Goal: Transaction & Acquisition: Purchase product/service

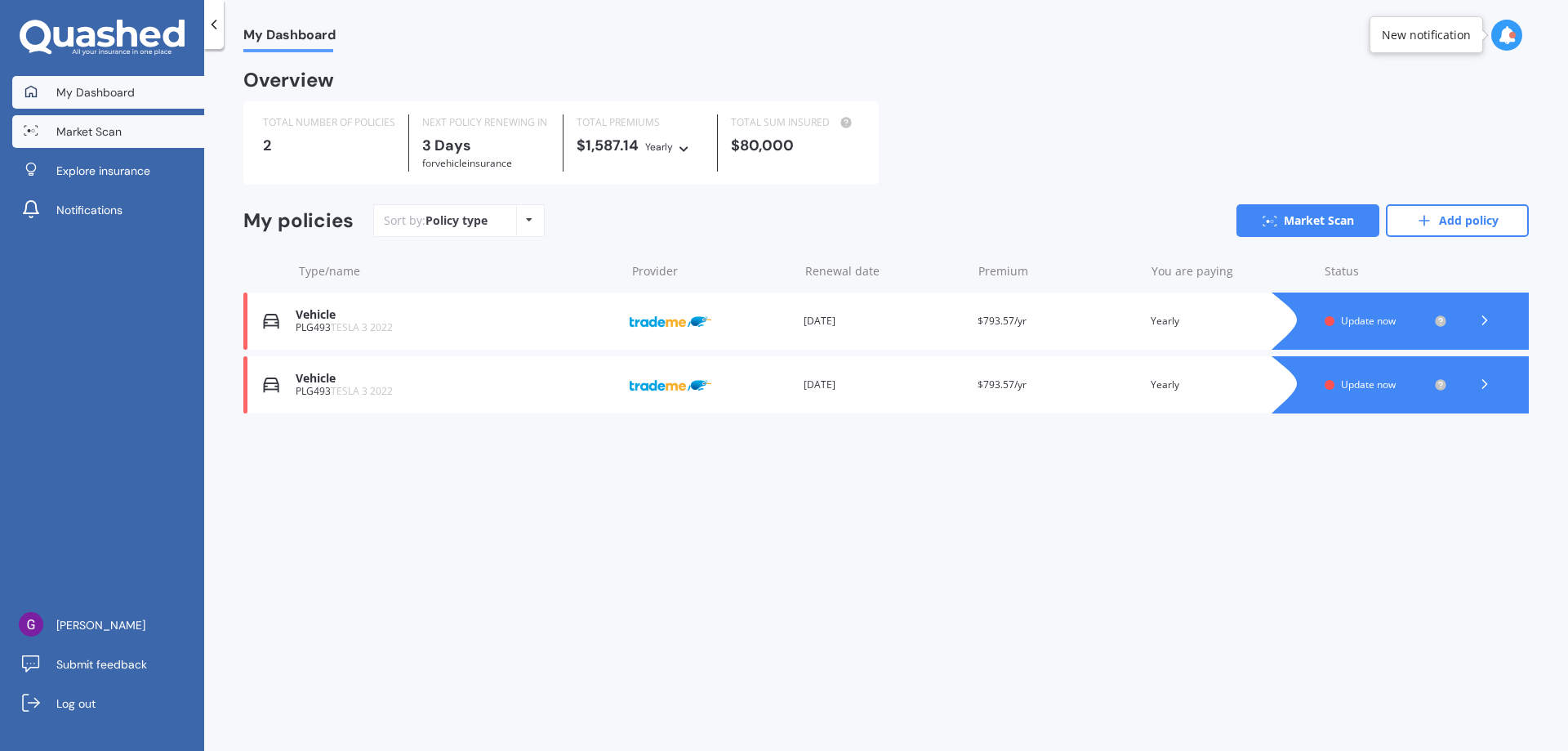
click at [126, 128] on link "Market Scan" at bounding box center [108, 131] width 192 height 33
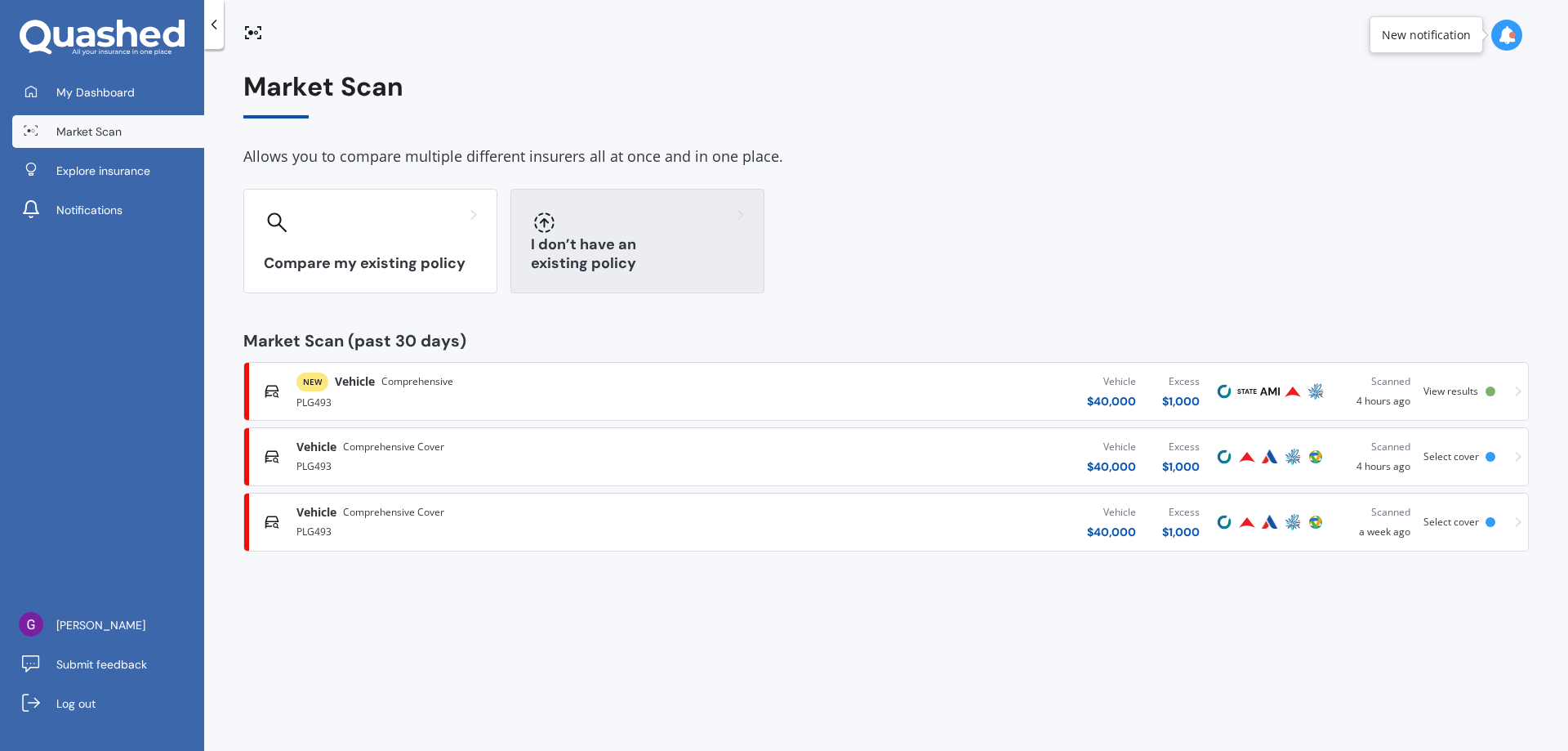
click at [612, 244] on div "I don’t have an existing policy" at bounding box center [638, 240] width 254 height 105
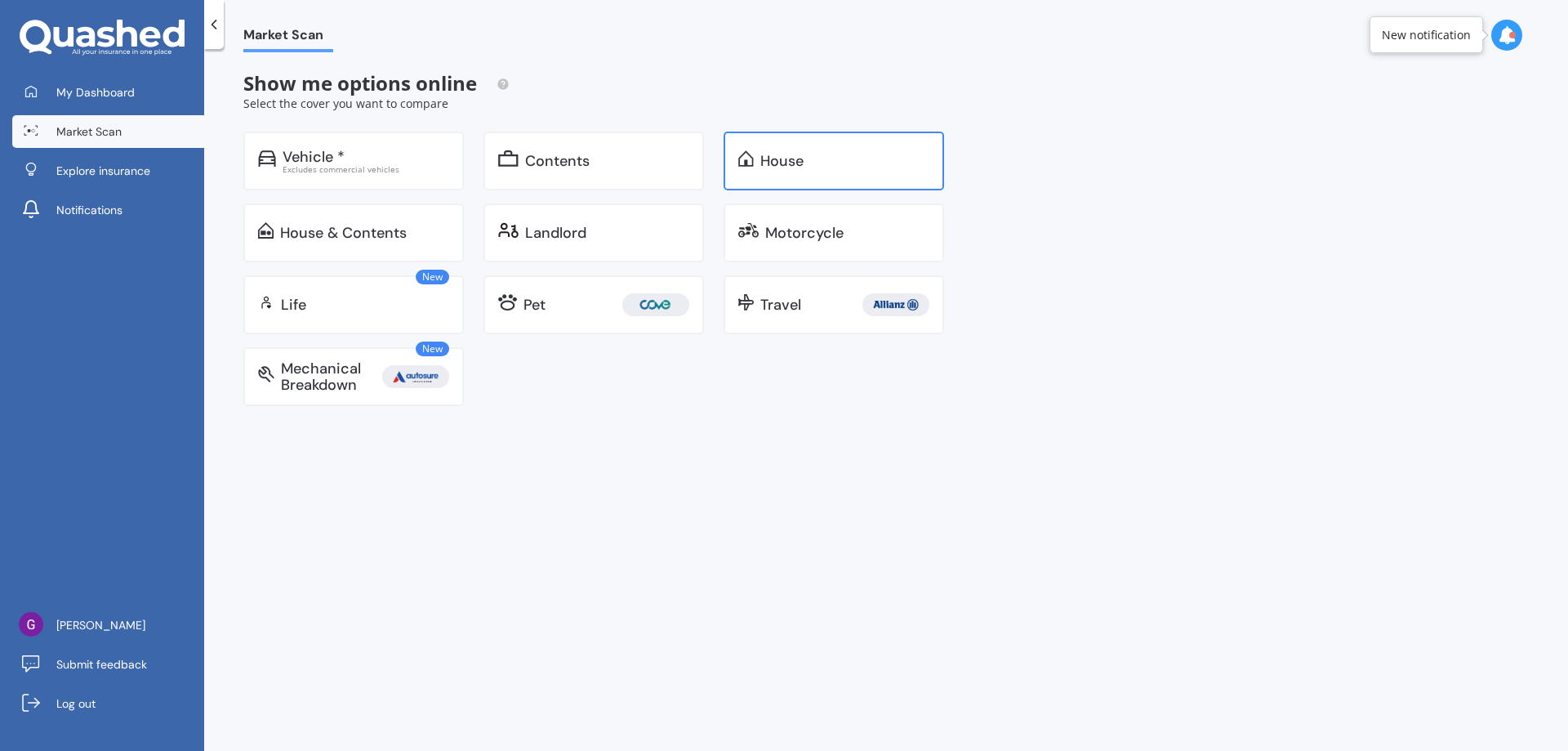
click at [760, 156] on div "House" at bounding box center [833, 161] width 220 height 58
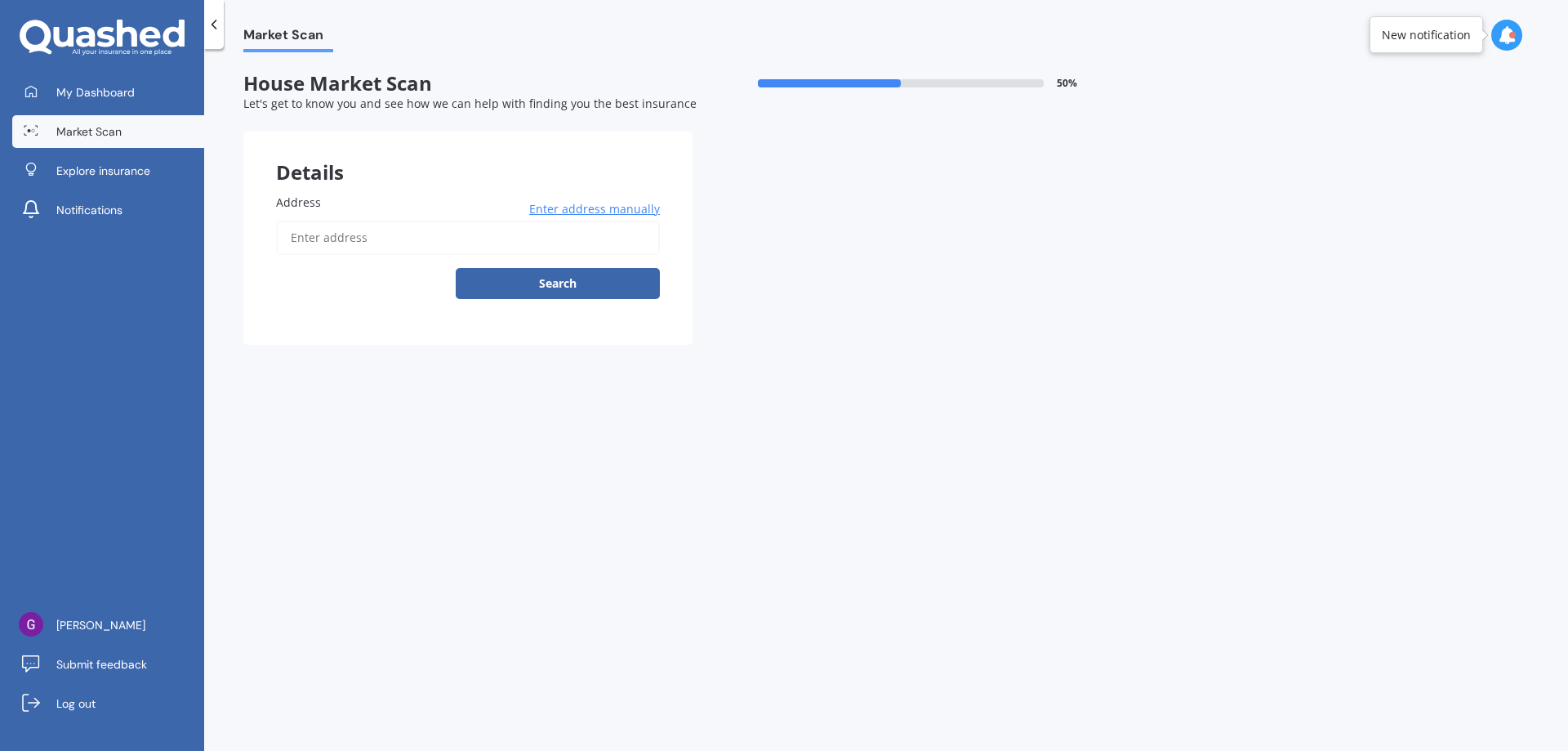
click at [378, 235] on input "Address" at bounding box center [468, 237] width 384 height 34
type input "4 Patiki Lane, Pegasus 7612"
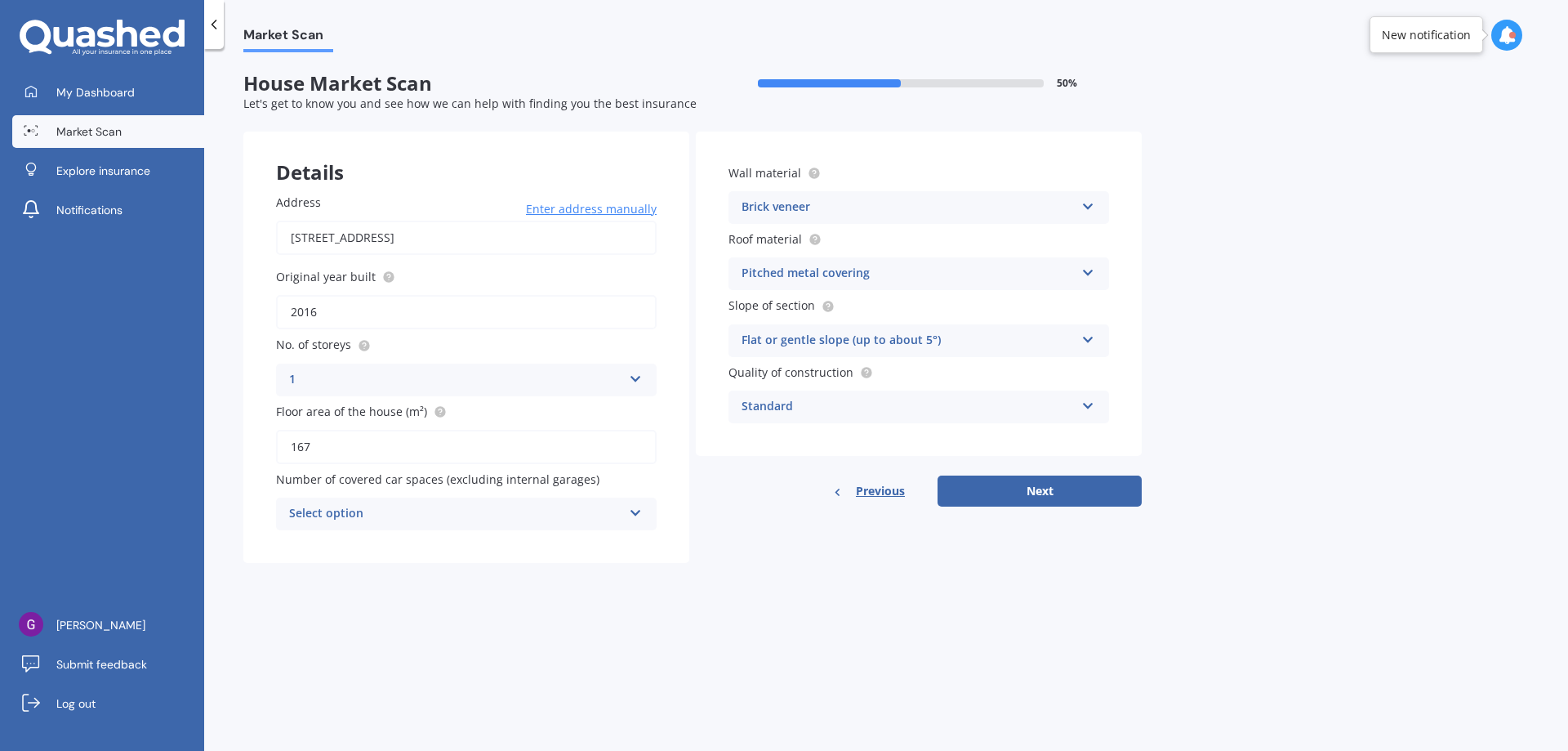
click at [339, 452] on input "167" at bounding box center [466, 447] width 380 height 34
type input "161"
click at [632, 515] on icon at bounding box center [636, 510] width 14 height 11
click at [299, 604] on div "2" at bounding box center [466, 604] width 379 height 29
click at [1082, 339] on icon at bounding box center [1088, 336] width 14 height 11
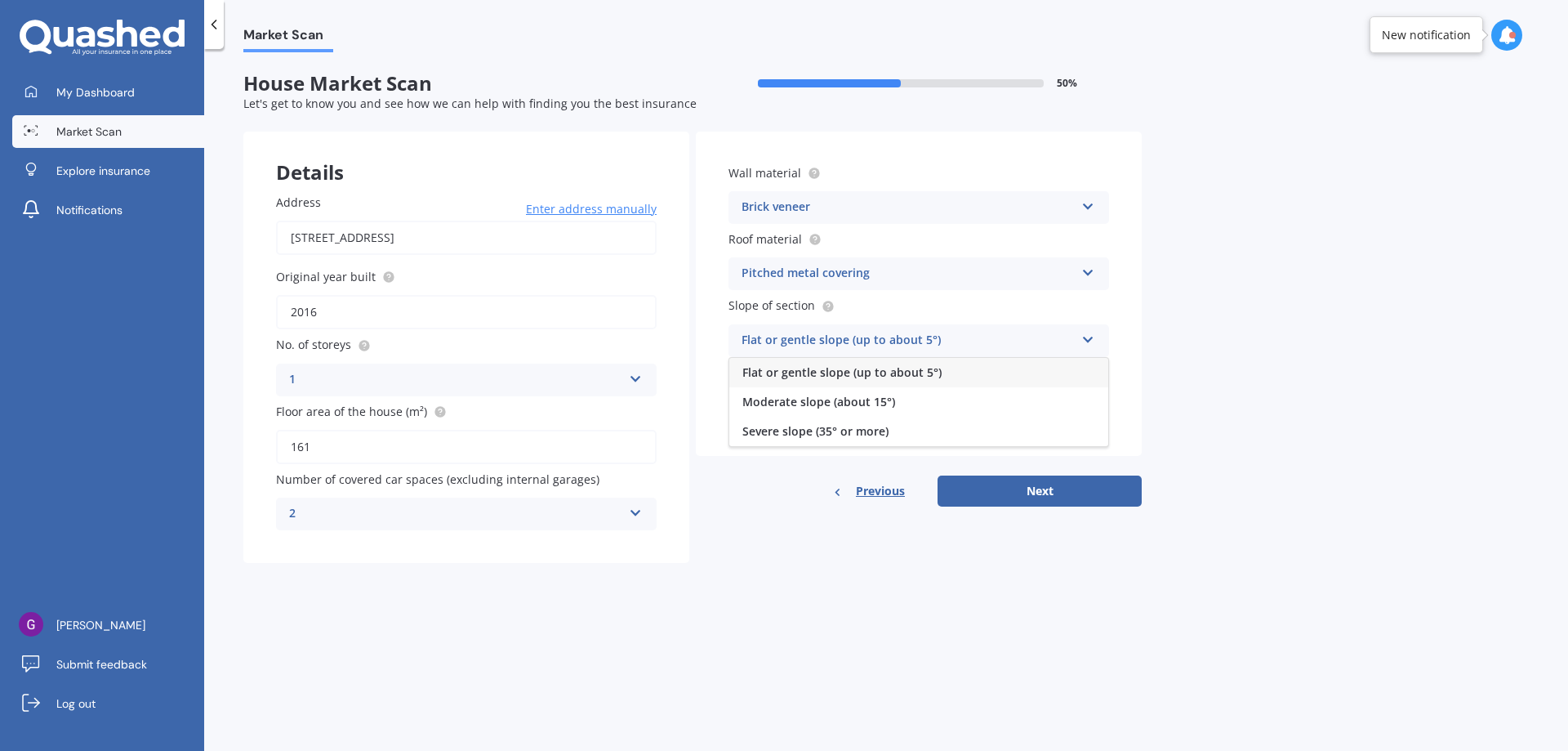
click at [1082, 339] on icon at bounding box center [1088, 336] width 14 height 11
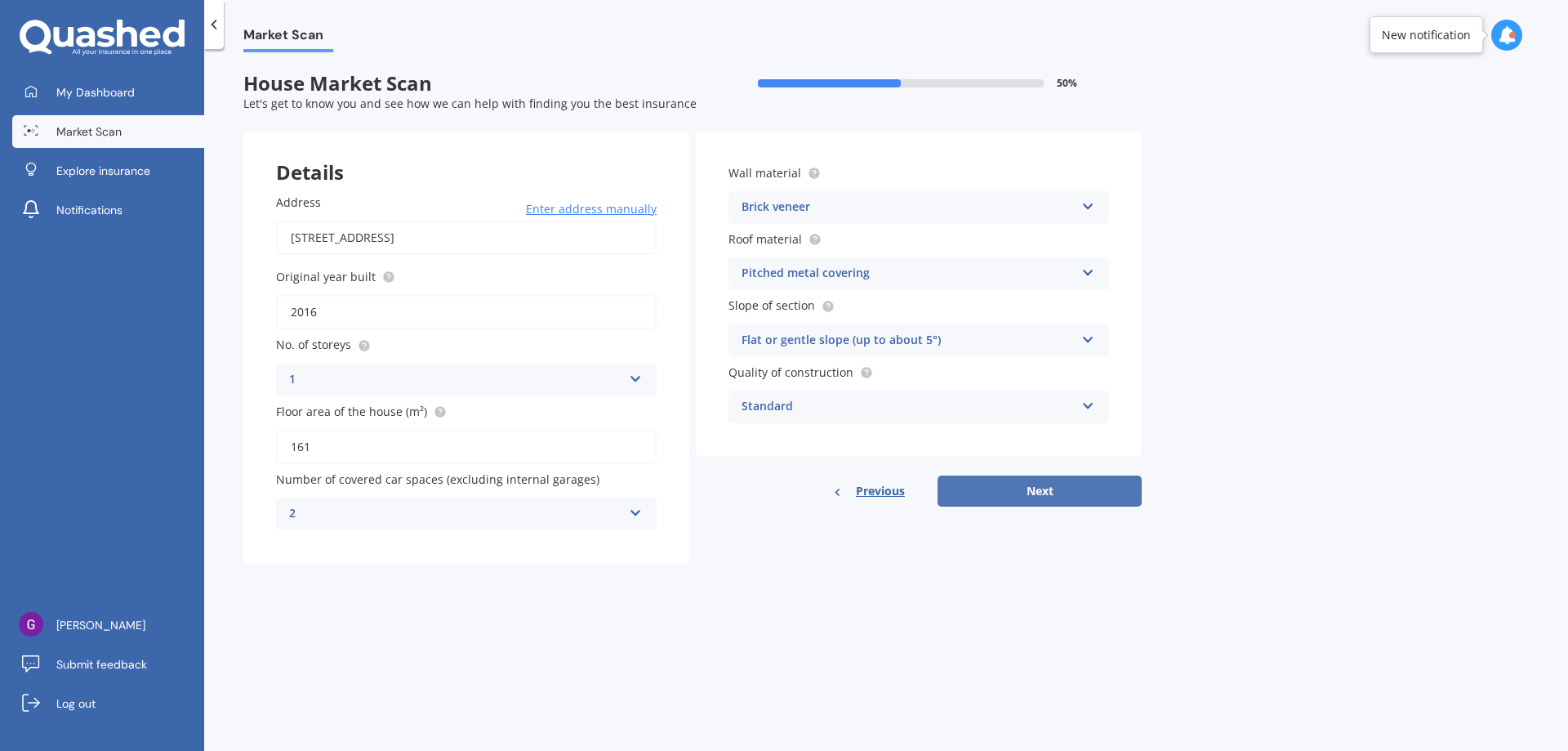
click at [1053, 495] on button "Next" at bounding box center [1040, 491] width 204 height 31
select select "15"
select select "02"
select select "1951"
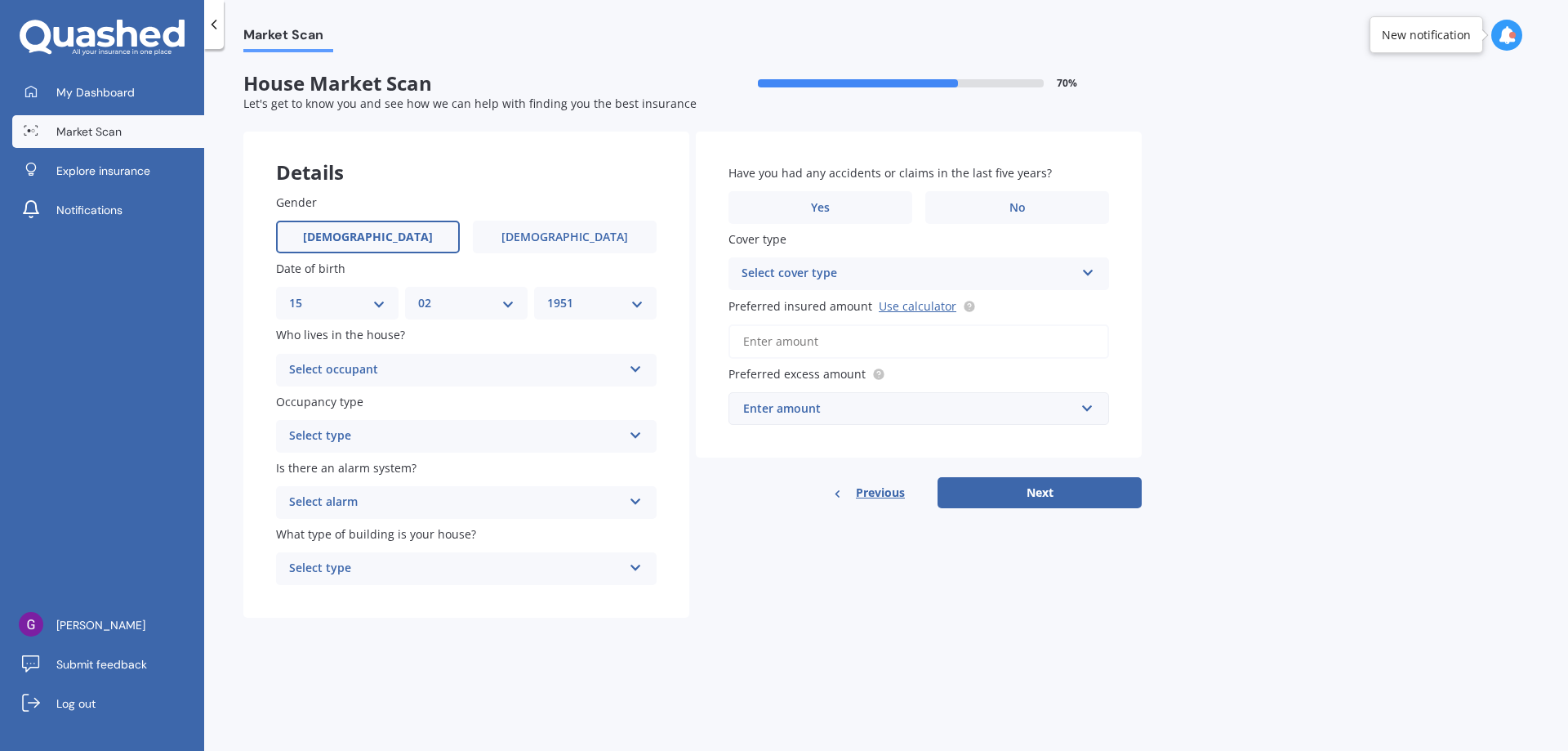
click at [459, 362] on div "Select occupant" at bounding box center [456, 369] width 333 height 20
click at [552, 371] on div "Owner" at bounding box center [456, 369] width 333 height 20
click at [552, 371] on div "Select occupant" at bounding box center [459, 369] width 325 height 18
click at [347, 403] on div "Owner" at bounding box center [466, 400] width 378 height 29
click at [536, 435] on div "Select type" at bounding box center [456, 436] width 333 height 20
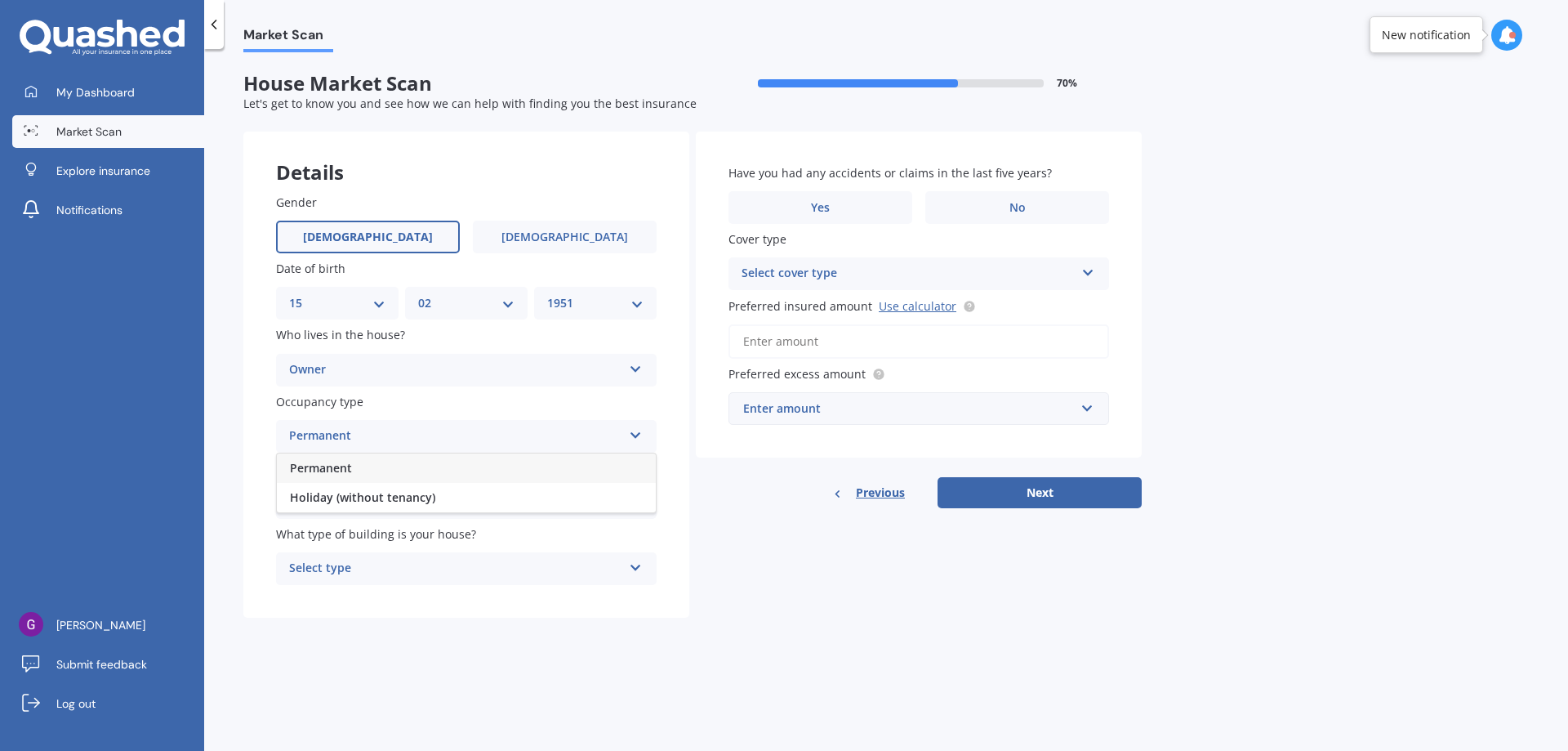
click at [333, 461] on span "Permanent" at bounding box center [321, 467] width 62 height 15
click at [634, 504] on icon at bounding box center [636, 498] width 14 height 11
click at [290, 592] on span "No" at bounding box center [298, 593] width 16 height 15
click at [631, 566] on icon at bounding box center [636, 564] width 14 height 11
click at [346, 597] on span "Freestanding" at bounding box center [326, 600] width 73 height 15
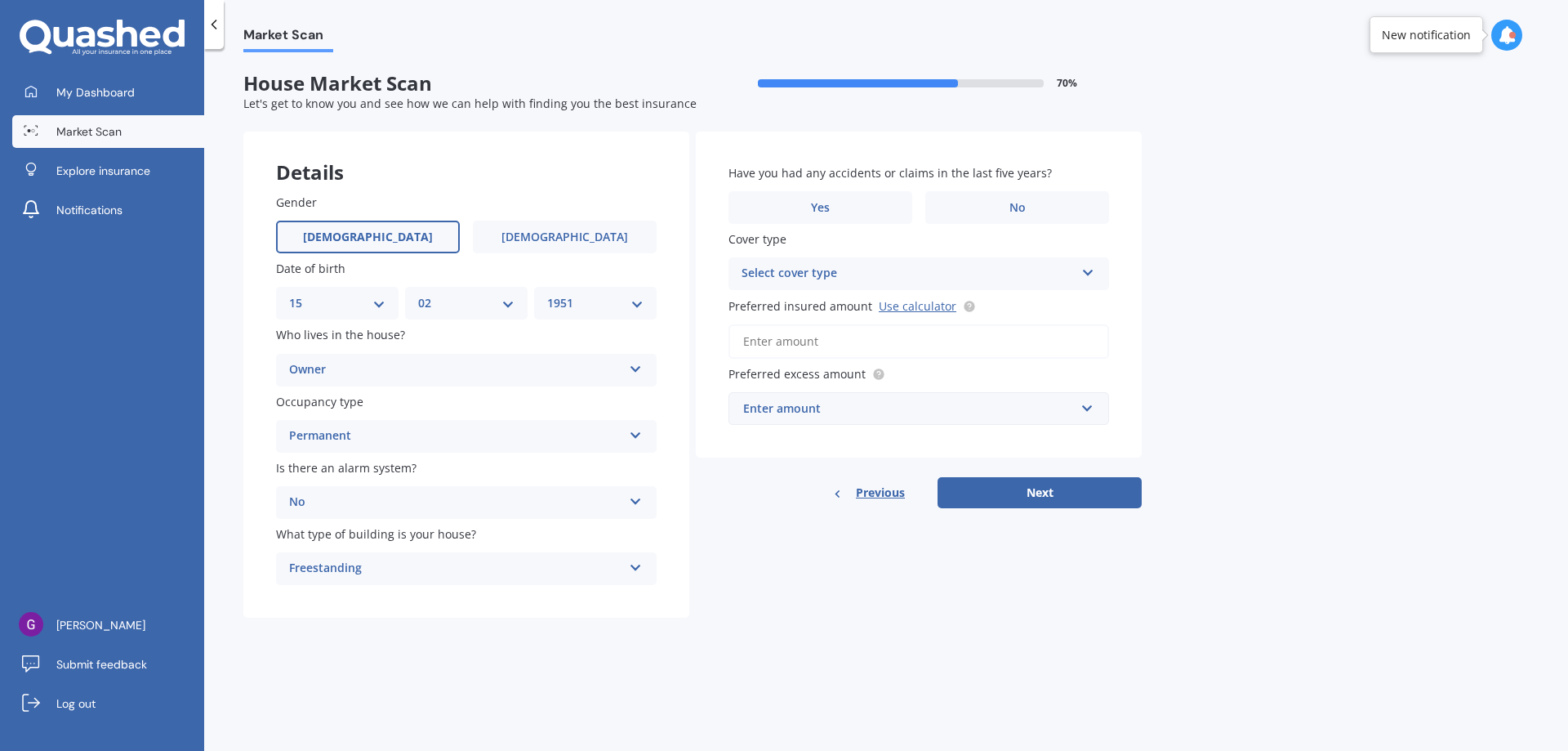
click at [640, 563] on icon at bounding box center [636, 564] width 14 height 11
click at [957, 208] on label "No" at bounding box center [1017, 207] width 184 height 33
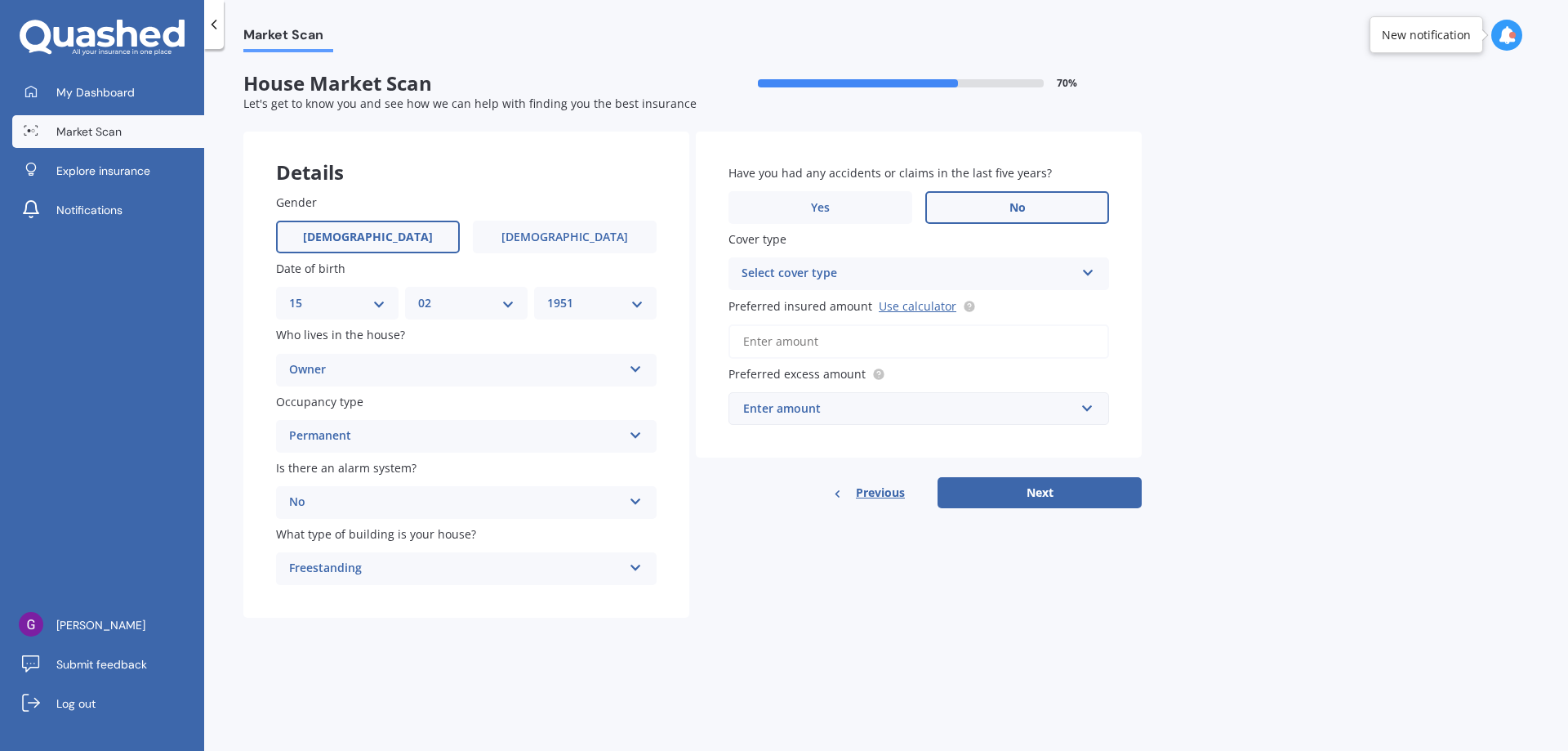
click at [0, 0] on input "No" at bounding box center [0, 0] width 0 height 0
click at [1087, 269] on icon at bounding box center [1088, 269] width 14 height 11
click at [1087, 269] on icon at bounding box center [1087, 270] width 14 height 11
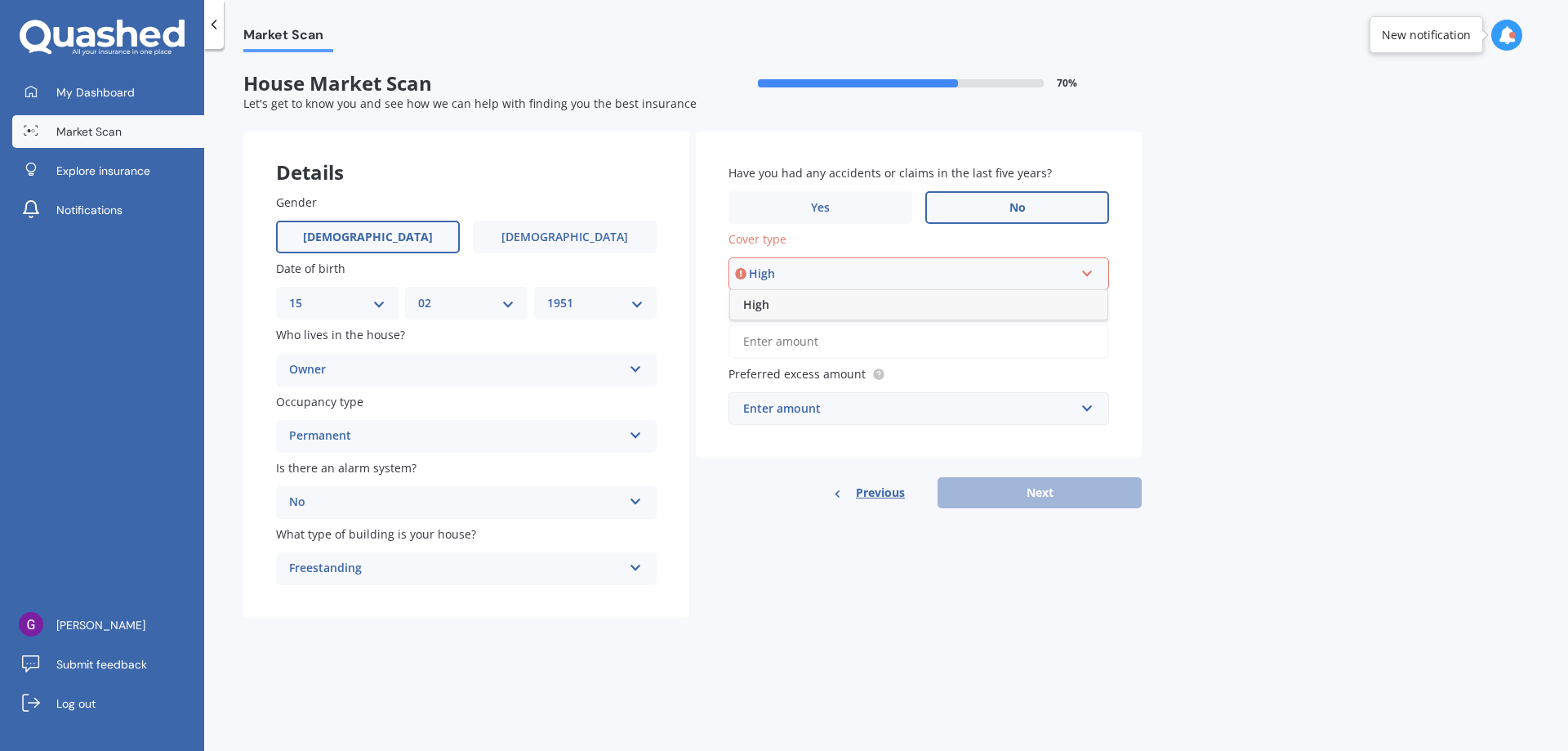
click at [1087, 269] on icon at bounding box center [1087, 270] width 14 height 11
click at [926, 308] on link "Use calculator" at bounding box center [917, 306] width 77 height 15
click at [943, 286] on div "Select cover type High" at bounding box center [919, 273] width 380 height 33
click at [1080, 274] on icon at bounding box center [1087, 270] width 14 height 11
click at [827, 335] on input "Preferred insured amount Use calculator" at bounding box center [919, 341] width 380 height 34
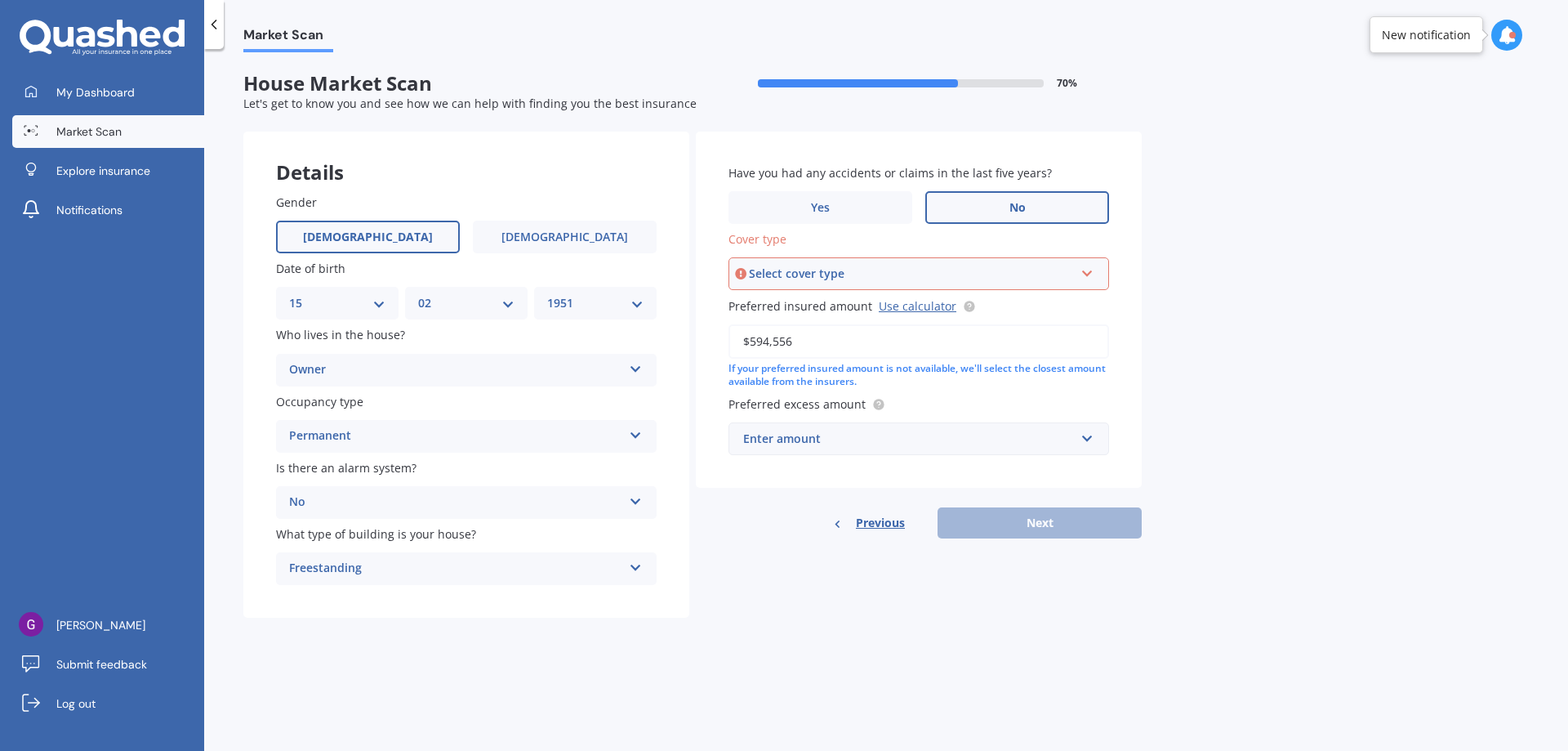
type input "$594,556"
click at [1088, 442] on input "text" at bounding box center [913, 438] width 366 height 31
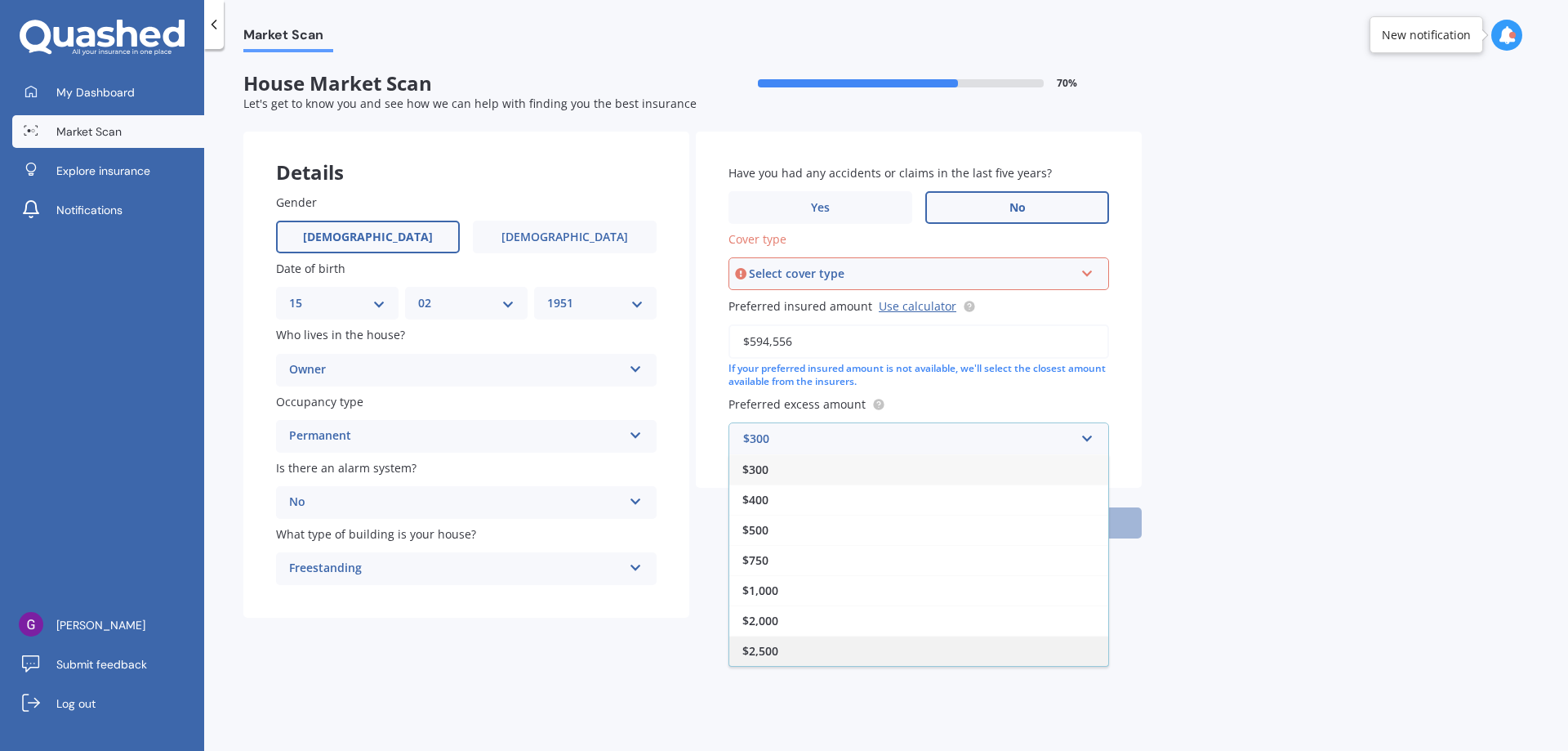
click at [772, 651] on span "$2,500" at bounding box center [760, 651] width 36 height 15
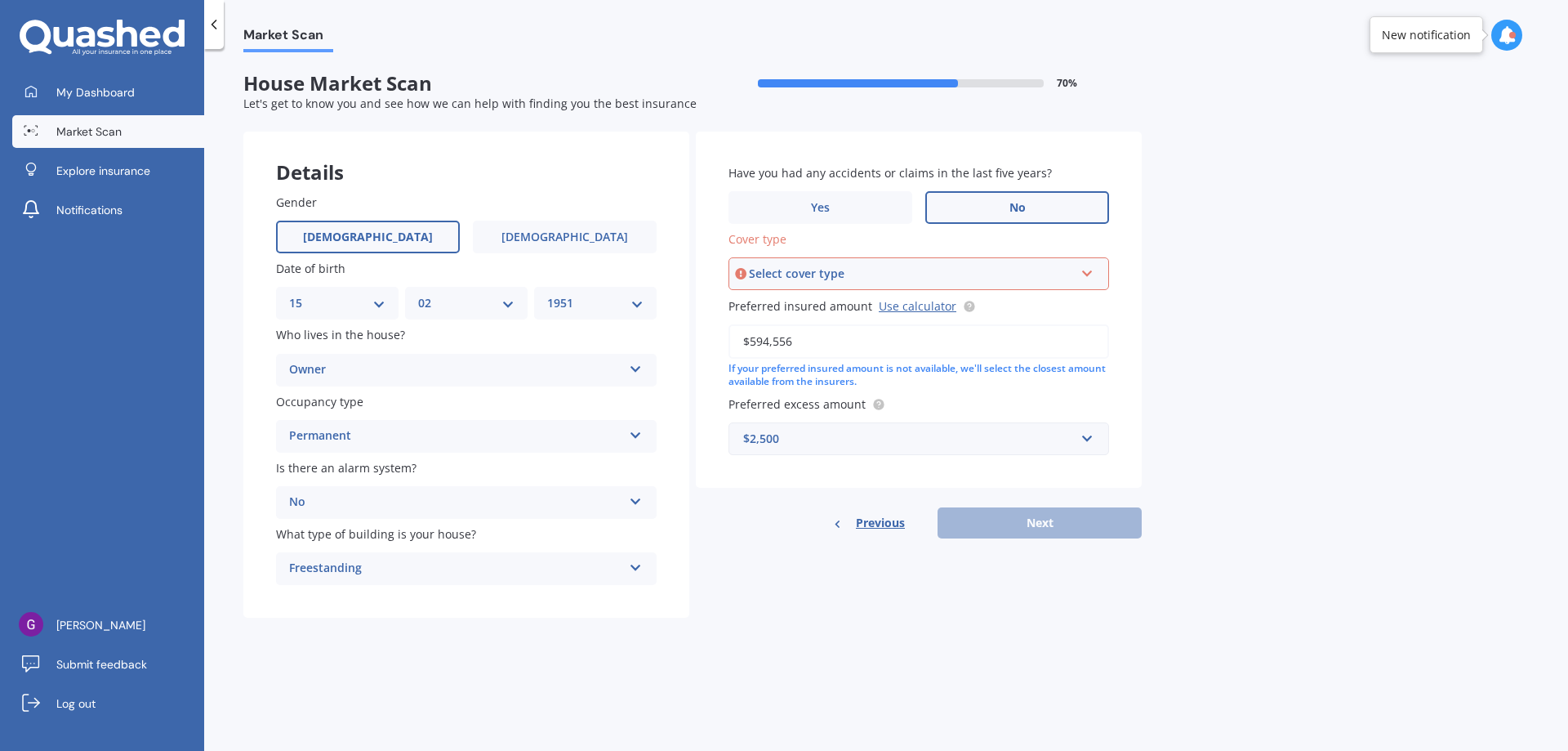
click at [817, 349] on input "$594,556" at bounding box center [919, 341] width 380 height 34
click at [954, 272] on div "Select cover type" at bounding box center [911, 273] width 325 height 18
click at [952, 305] on div "High" at bounding box center [918, 304] width 378 height 29
click at [977, 274] on div "High" at bounding box center [909, 273] width 333 height 20
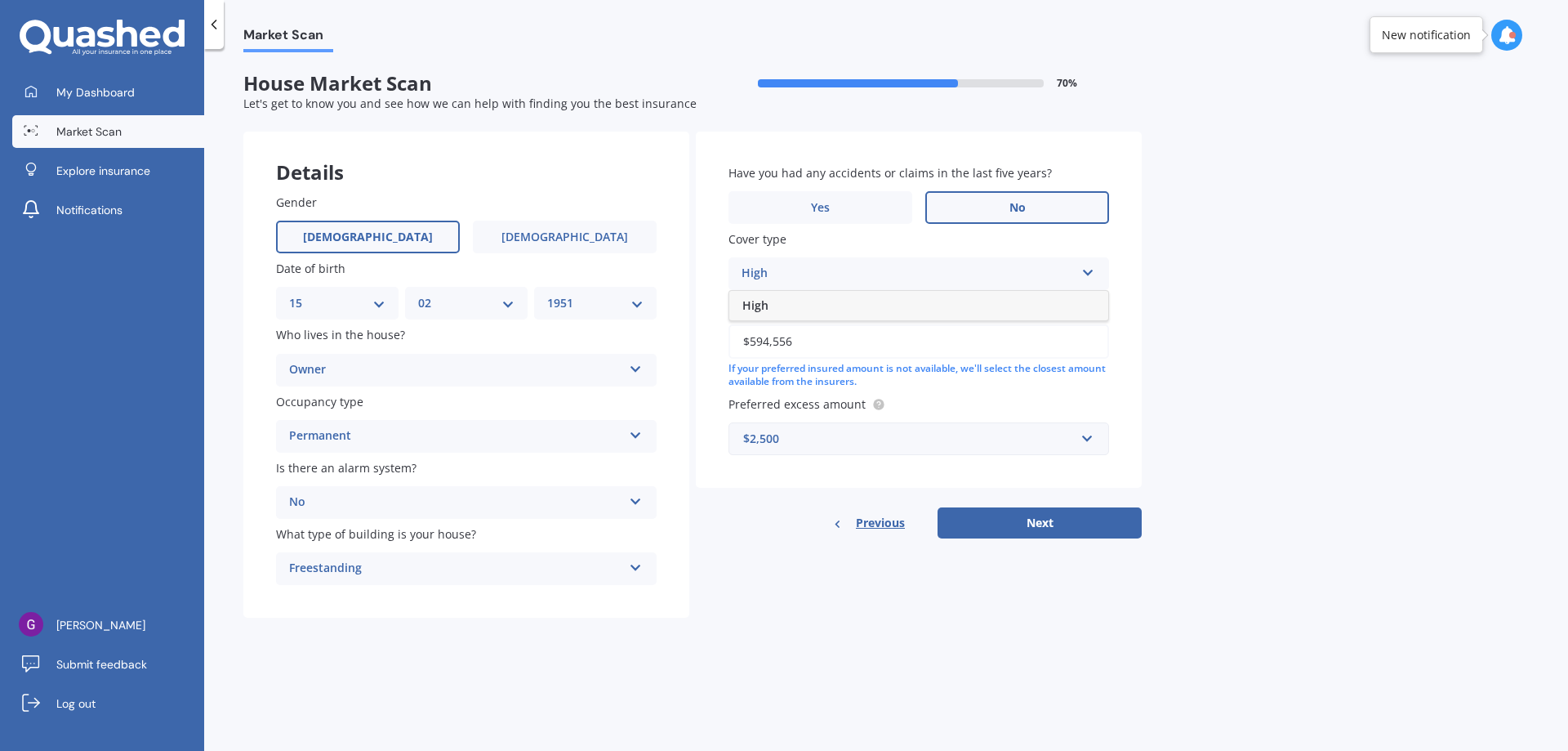
click at [977, 274] on div "High" at bounding box center [909, 273] width 333 height 20
click at [1083, 267] on icon at bounding box center [1088, 269] width 14 height 11
click at [752, 270] on div "High" at bounding box center [909, 273] width 333 height 20
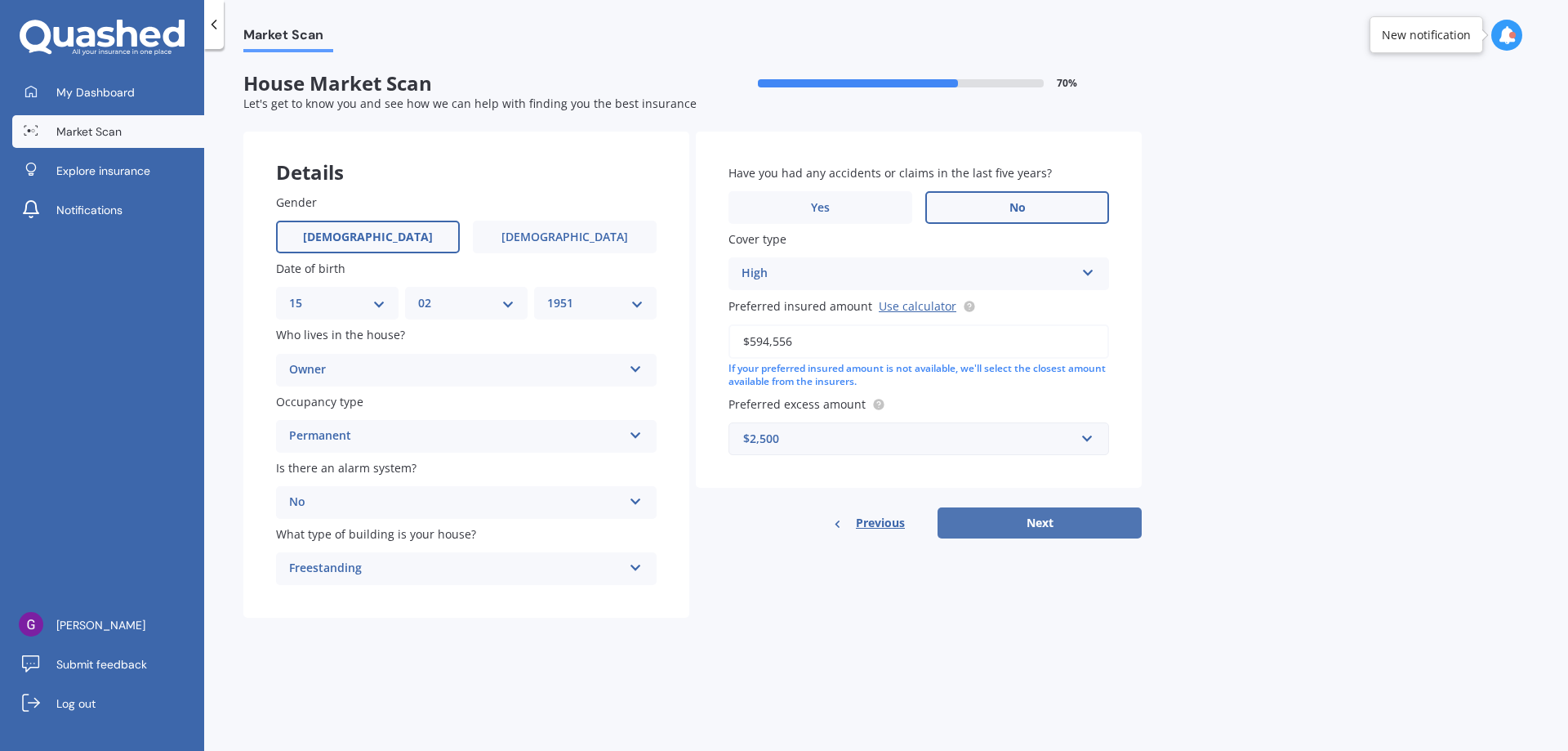
click at [1027, 527] on button "Next" at bounding box center [1040, 523] width 204 height 31
select select "15"
select select "02"
select select "1951"
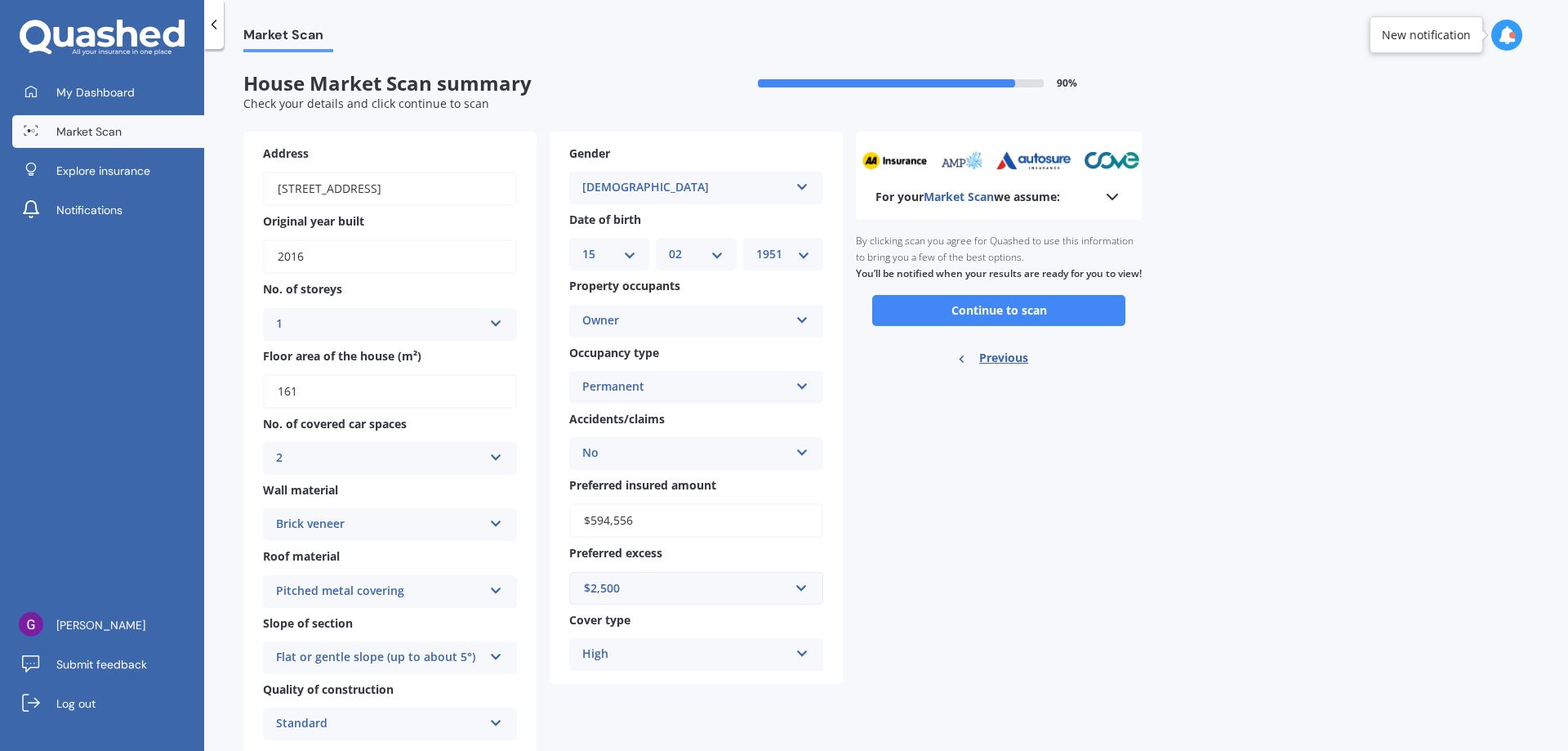
click at [1511, 38] on div at bounding box center [1512, 35] width 7 height 7
click at [1511, 38] on icon at bounding box center [1507, 35] width 18 height 18
click at [1012, 319] on button "Continue to scan" at bounding box center [998, 310] width 253 height 31
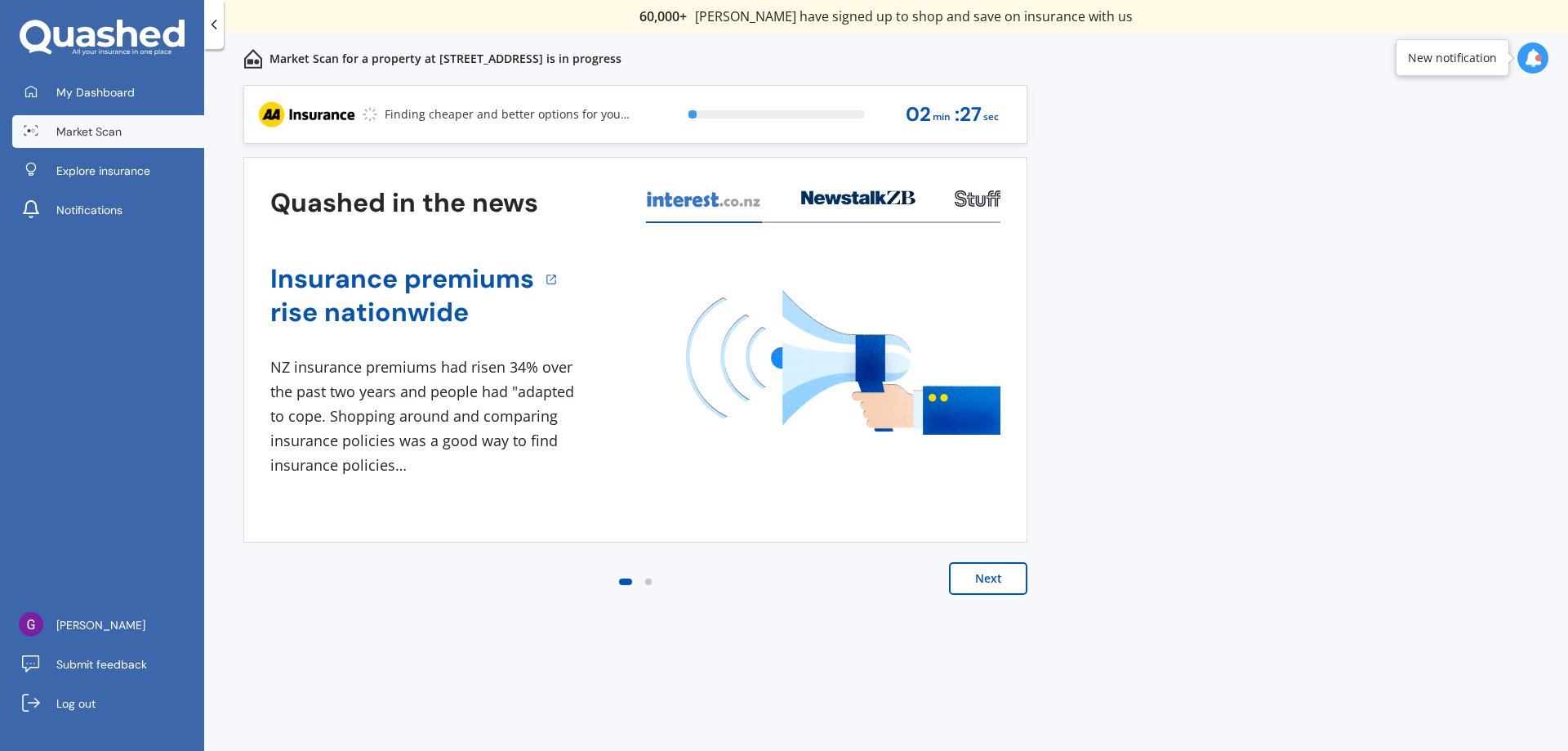
click at [999, 585] on button "Next" at bounding box center [988, 579] width 78 height 33
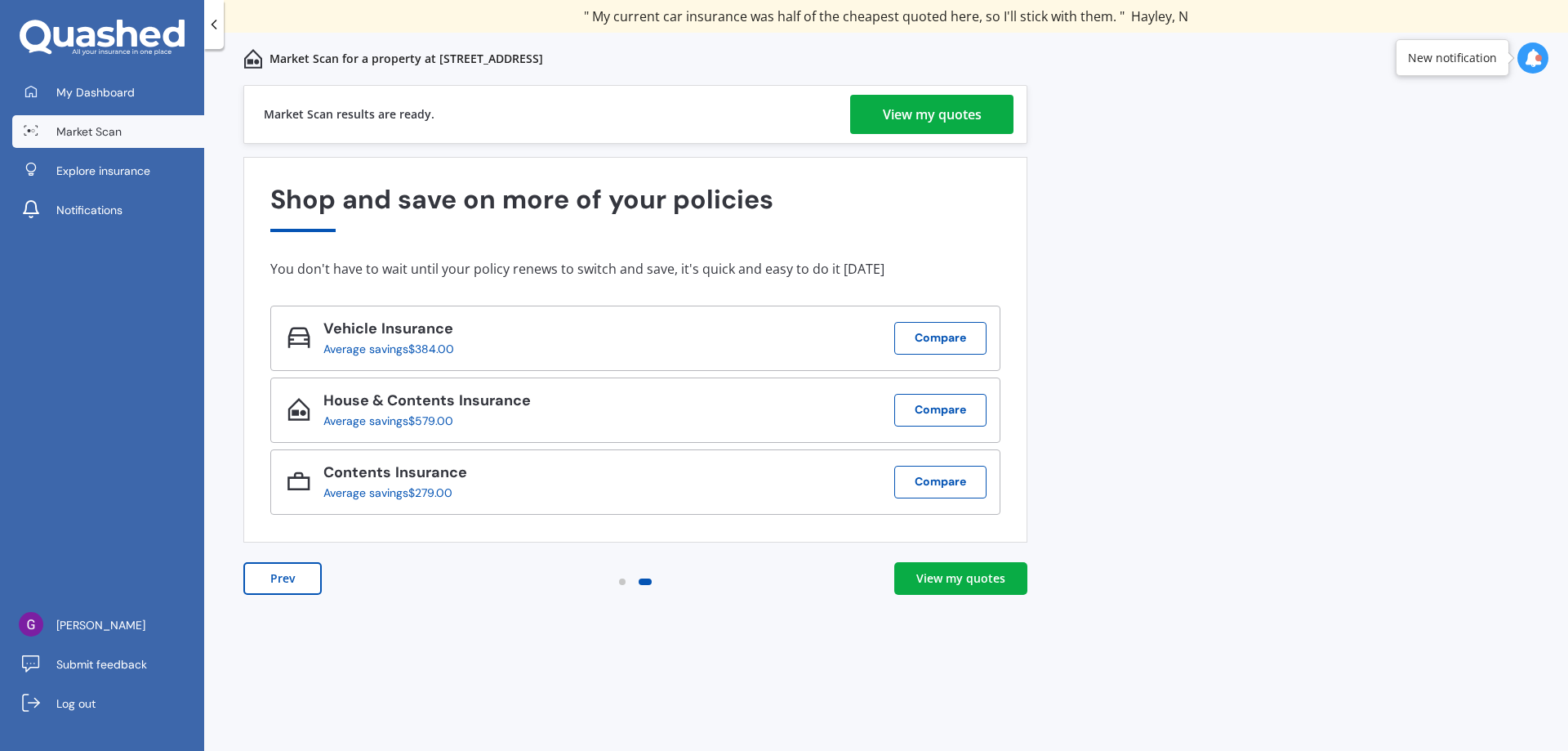
click at [913, 121] on div "View my quotes" at bounding box center [932, 115] width 99 height 40
